Goal: Answer question/provide support

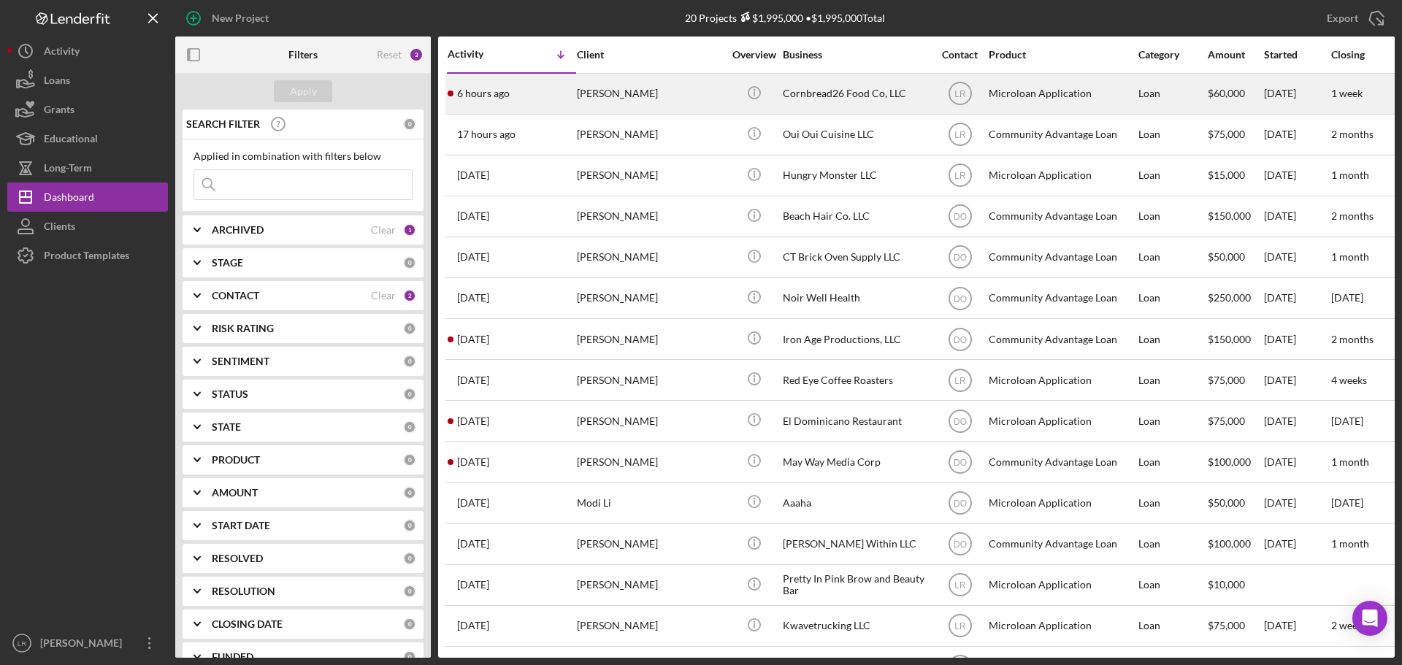
click at [614, 87] on div "[PERSON_NAME]" at bounding box center [650, 93] width 146 height 39
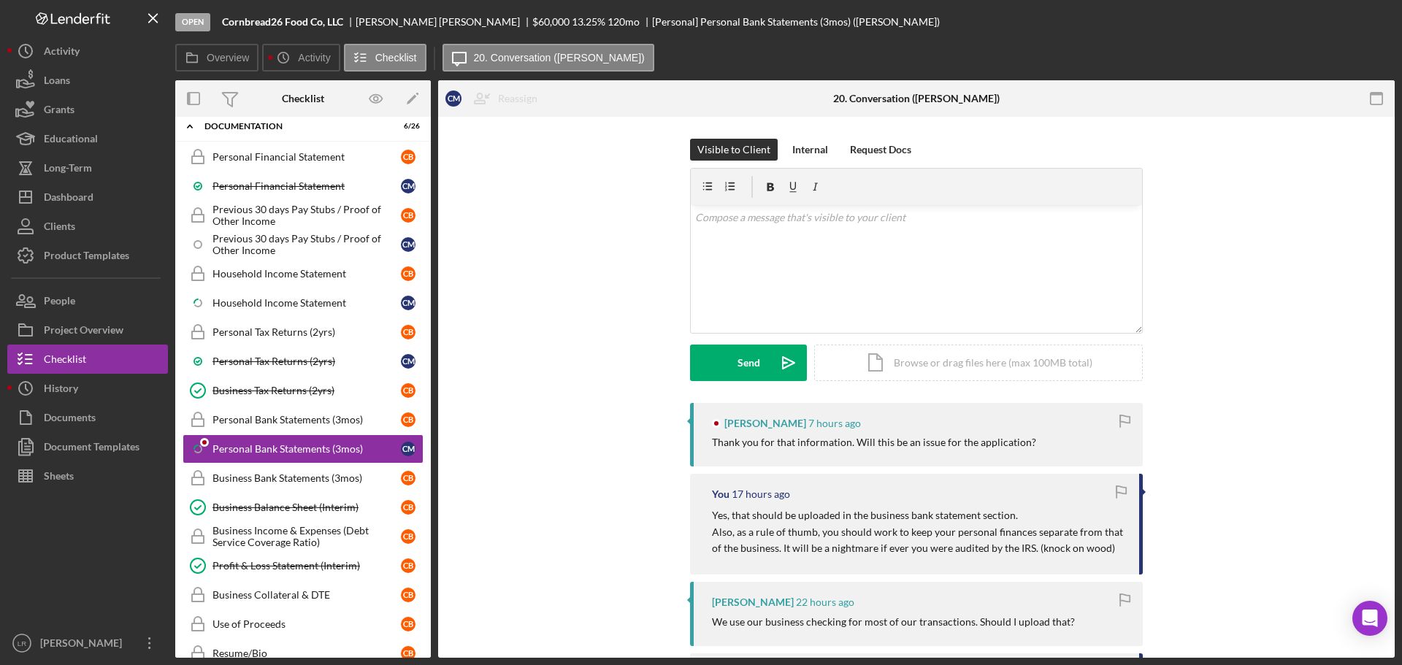
scroll to position [171, 0]
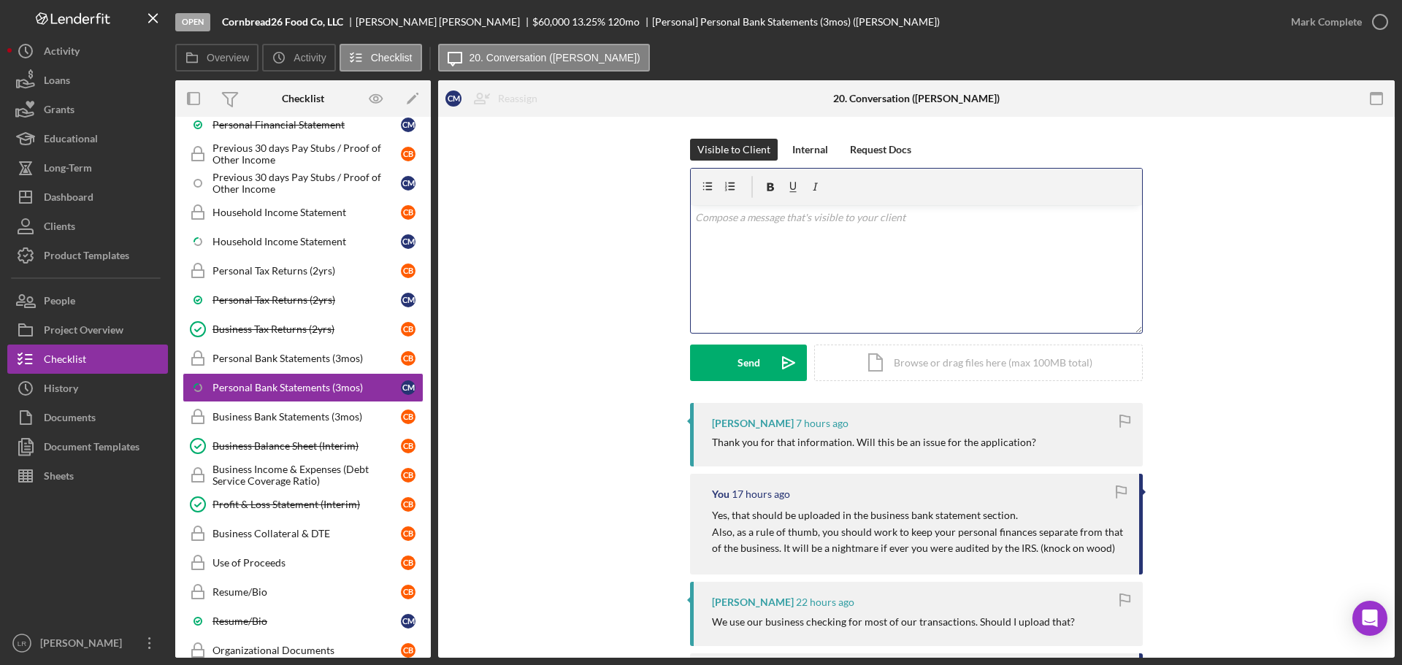
click at [785, 254] on div "v Color teal Color pink Remove color Add row above Add row below Add column bef…" at bounding box center [916, 269] width 451 height 128
click at [749, 364] on div "Send" at bounding box center [749, 363] width 23 height 37
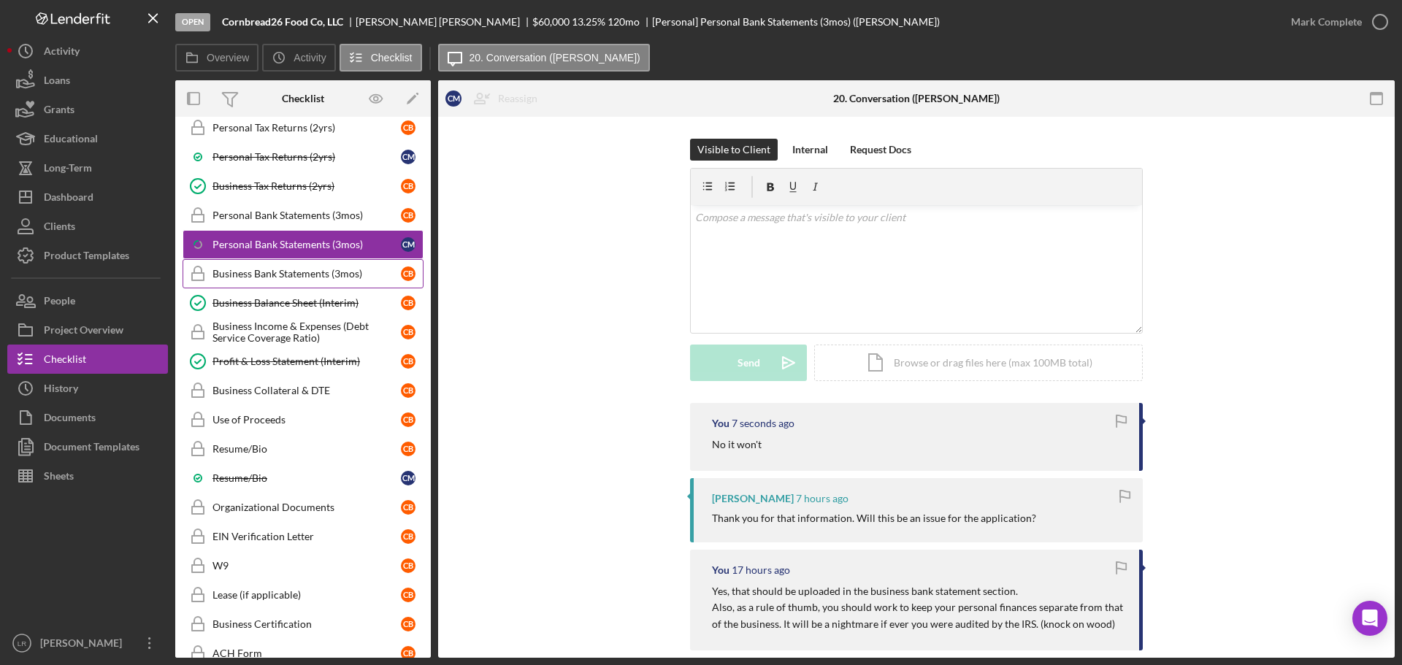
scroll to position [0, 0]
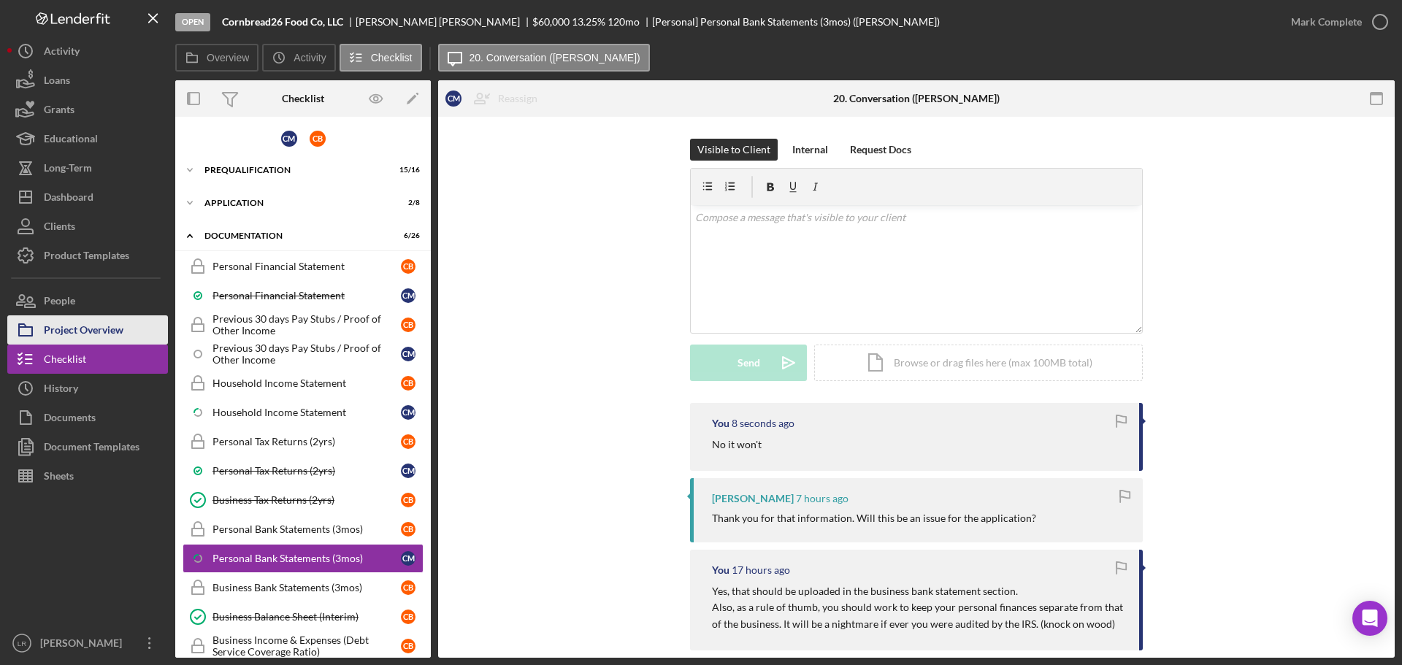
click at [60, 325] on div "Project Overview" at bounding box center [84, 332] width 80 height 33
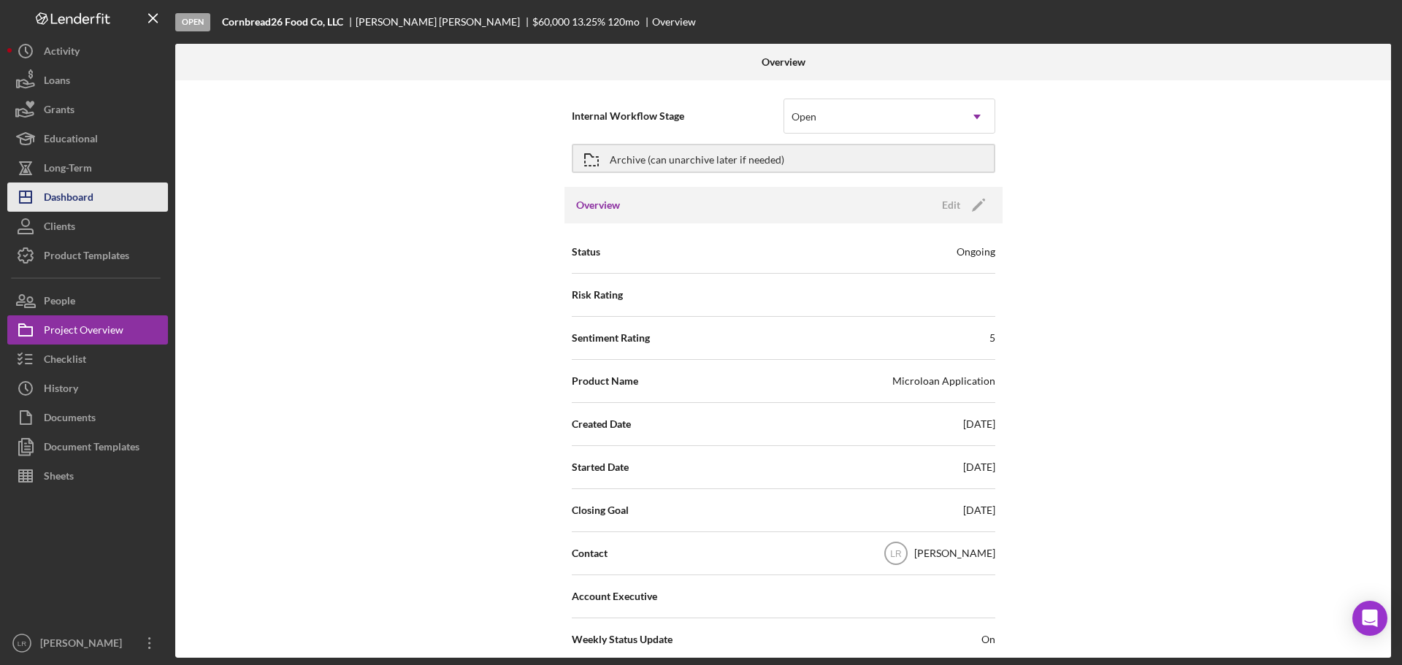
click at [64, 199] on div "Dashboard" at bounding box center [69, 199] width 50 height 33
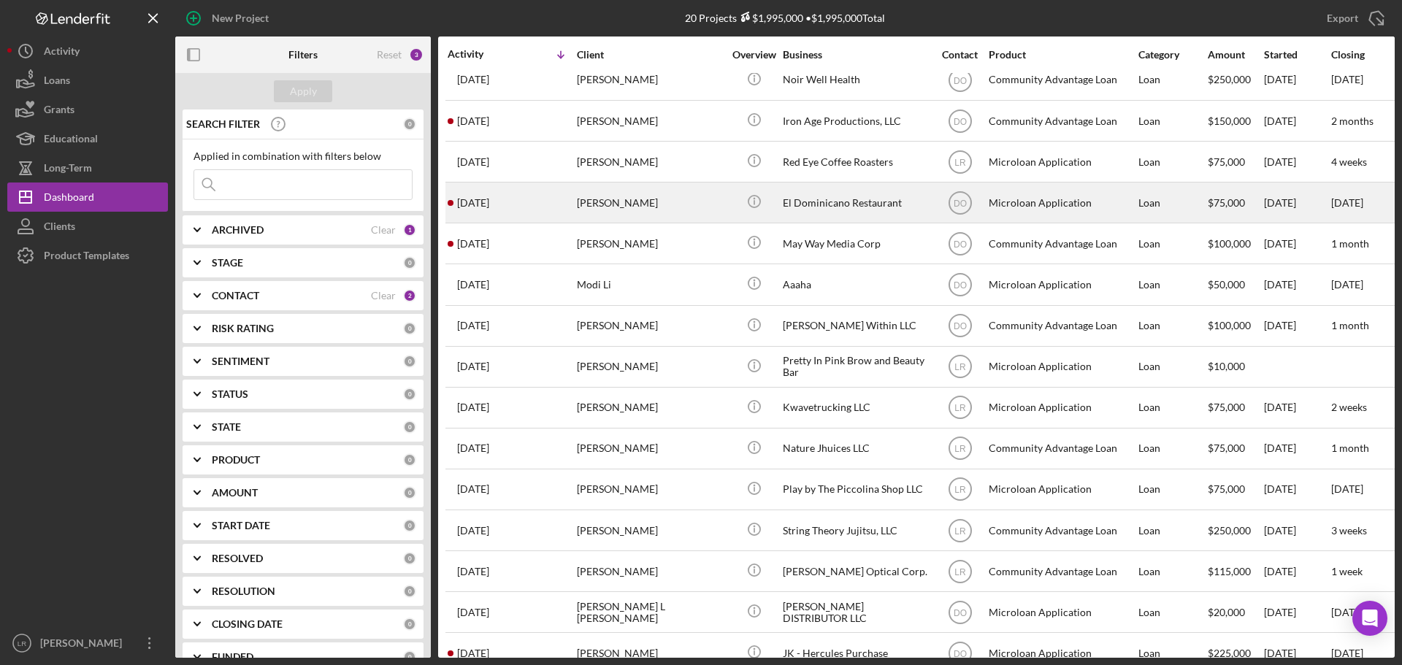
scroll to position [253, 0]
